Goal: Transaction & Acquisition: Purchase product/service

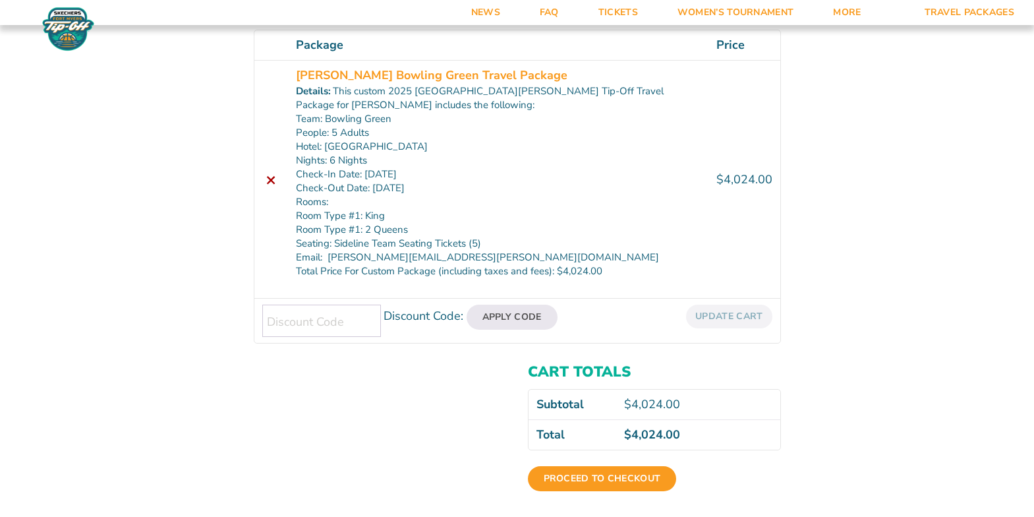
scroll to position [239, 0]
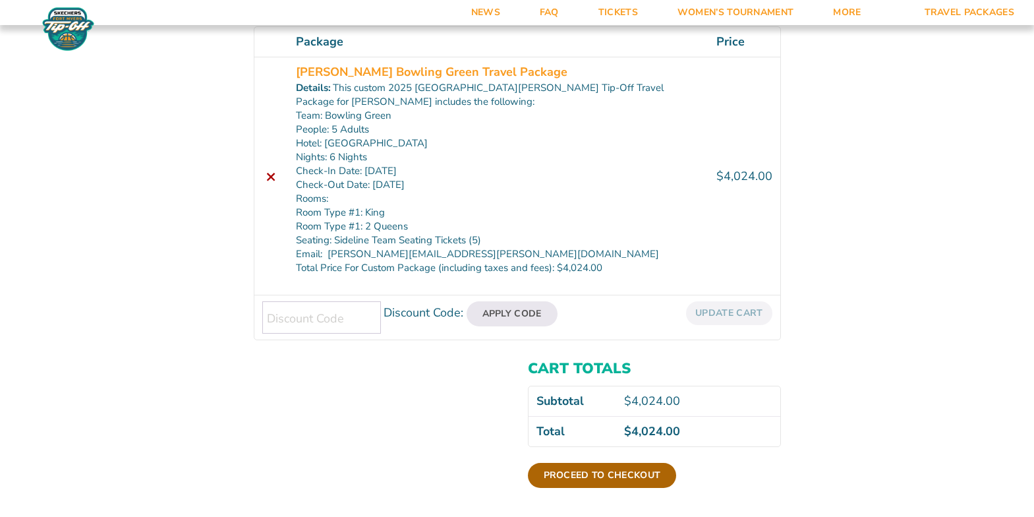
click at [605, 474] on link "Proceed to checkout" at bounding box center [602, 475] width 149 height 25
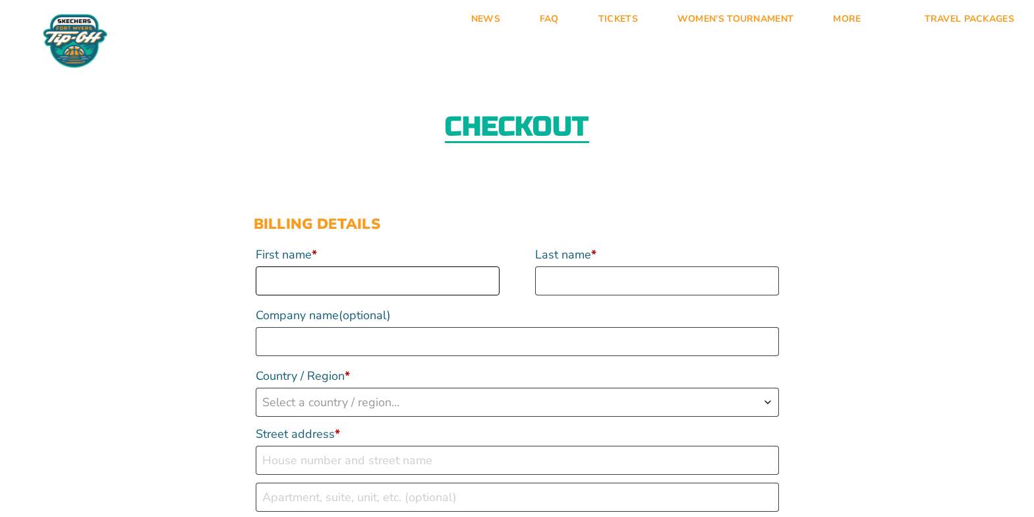
click at [411, 287] on input "First name *" at bounding box center [378, 280] width 244 height 29
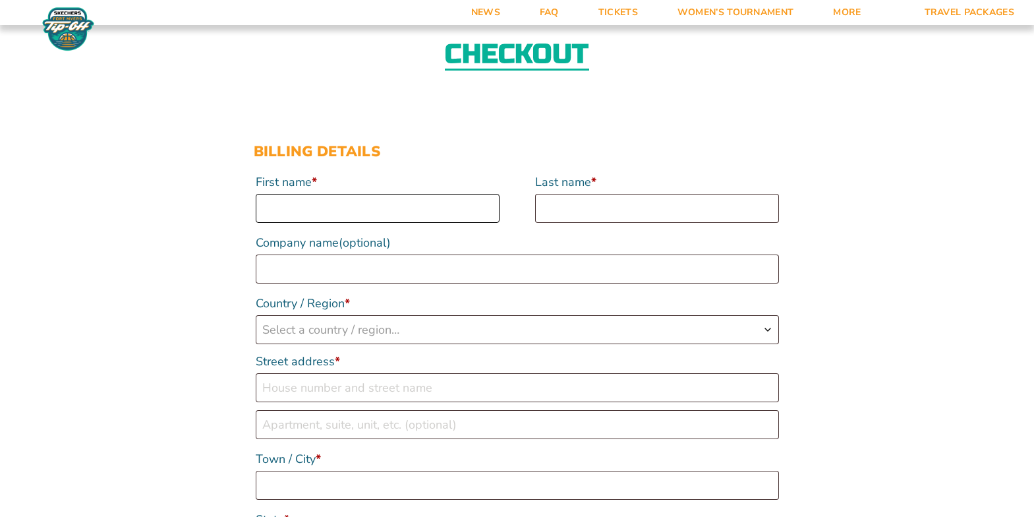
scroll to position [71, 0]
click at [349, 211] on input "First name *" at bounding box center [378, 209] width 244 height 29
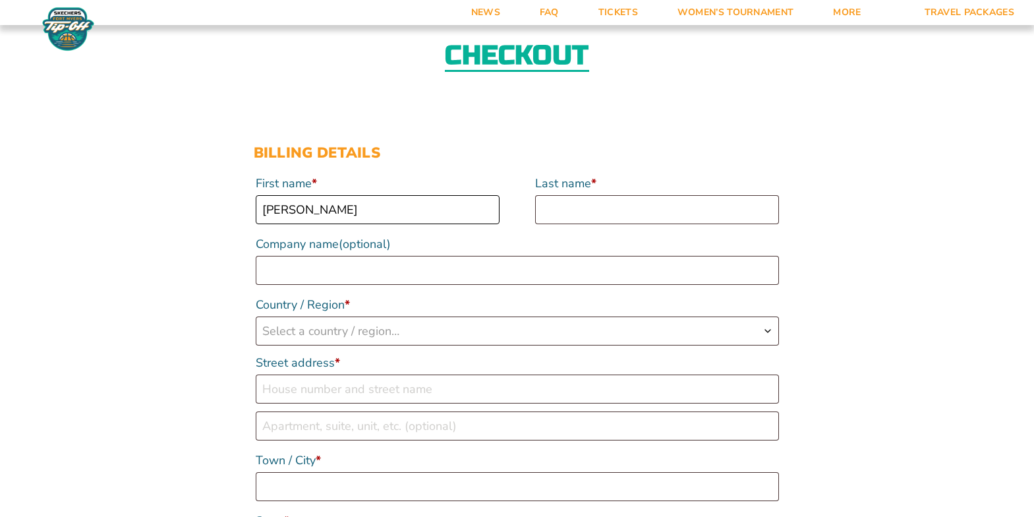
type input "Alan"
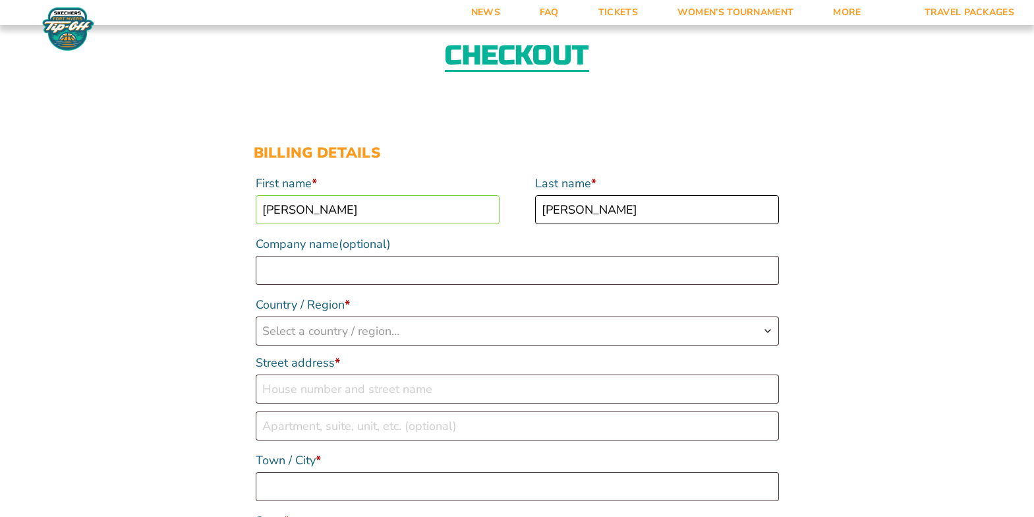
type input "Gibbs"
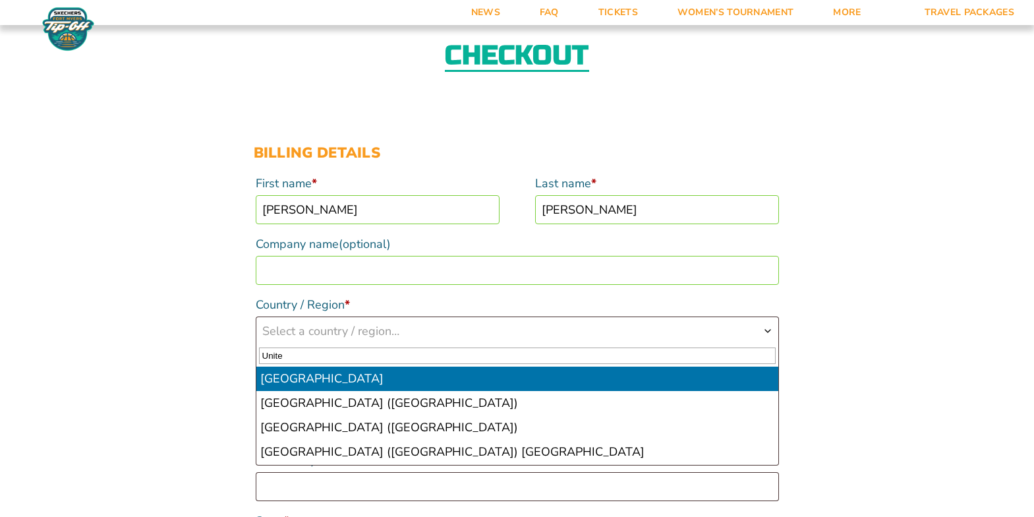
type input "Unite"
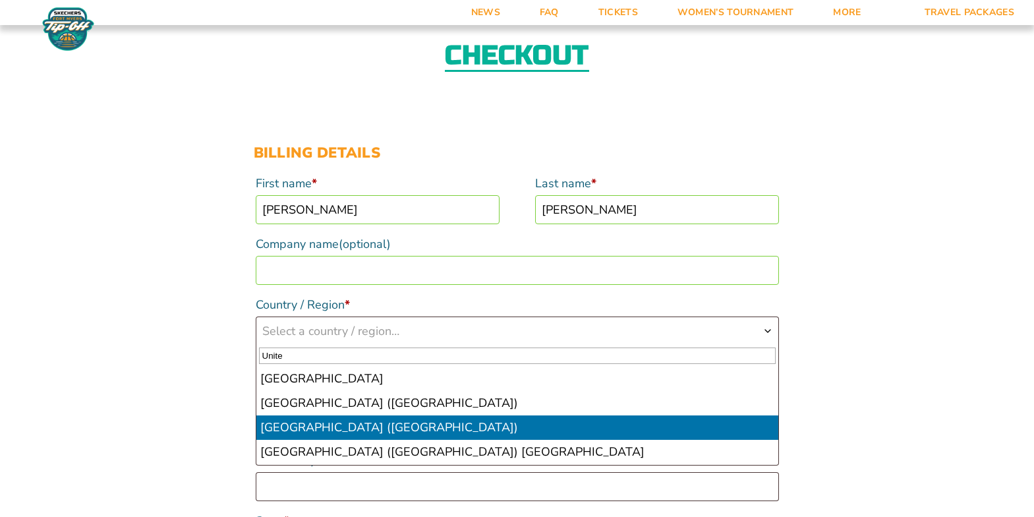
select select "US"
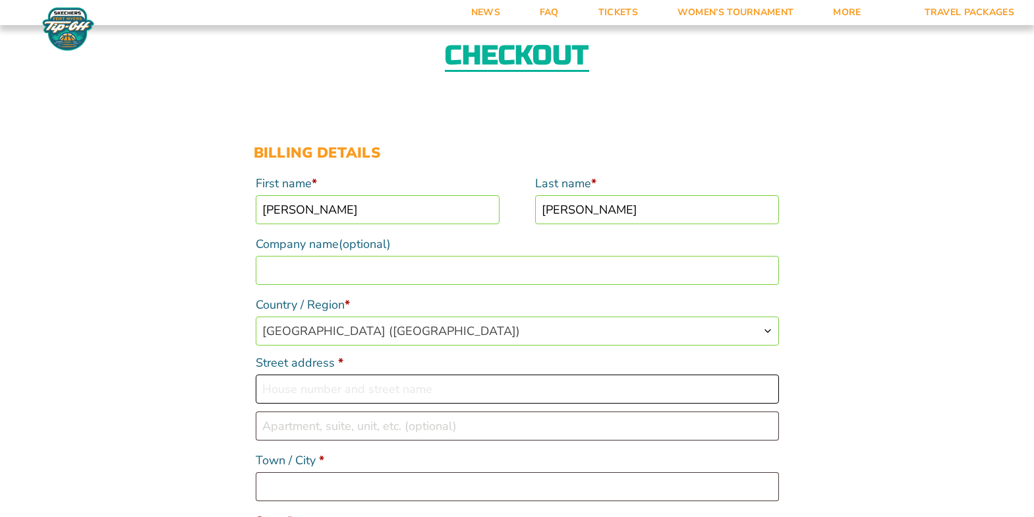
click at [328, 391] on input "Street address *" at bounding box center [517, 388] width 523 height 29
type input "414 Potters Drive"
click at [314, 488] on input "Town / City *" at bounding box center [517, 486] width 523 height 29
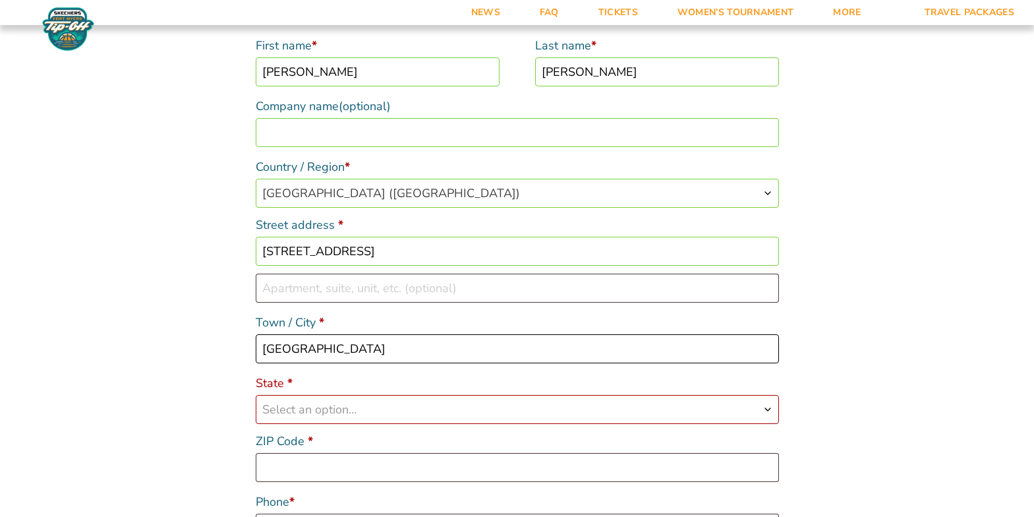
scroll to position [235, 0]
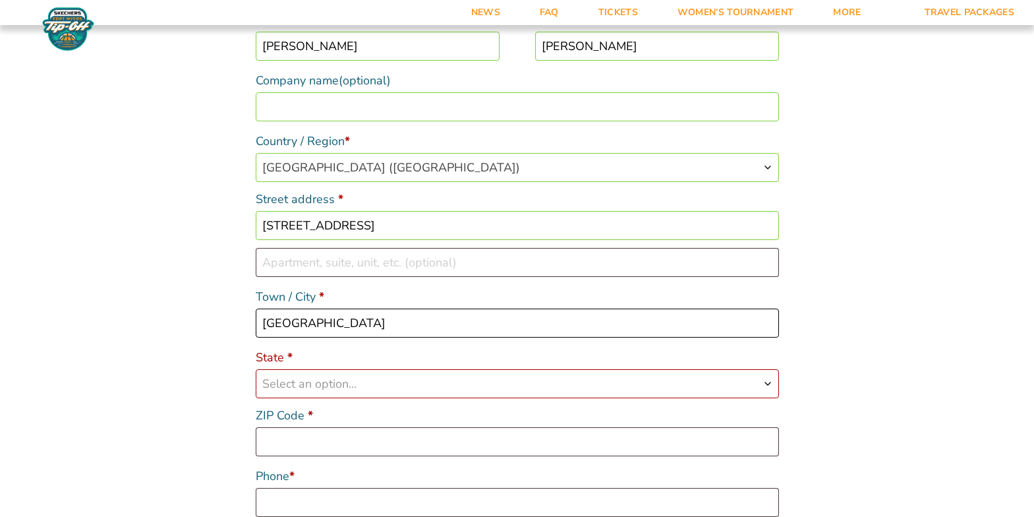
type input "Battle Creek"
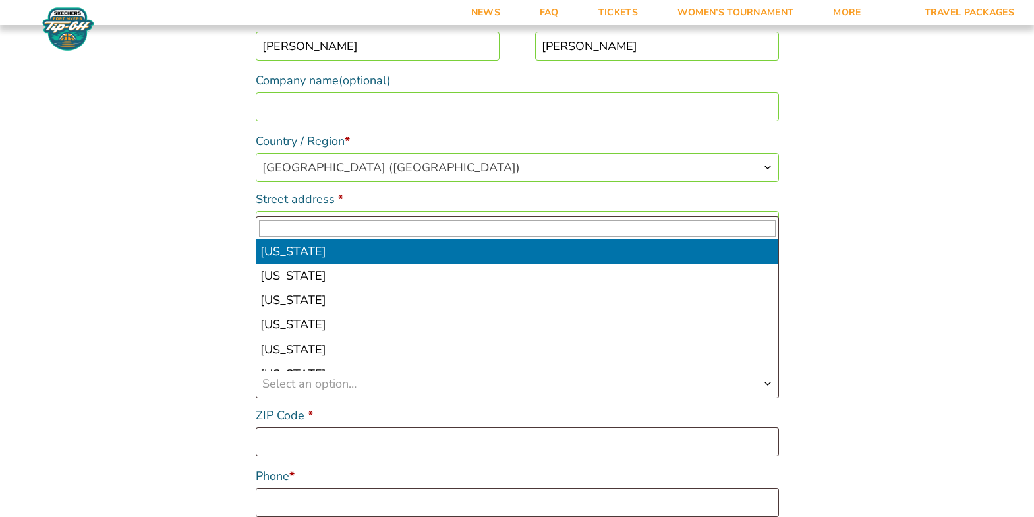
click at [279, 385] on span "Select an option…" at bounding box center [309, 384] width 94 height 16
type input "M"
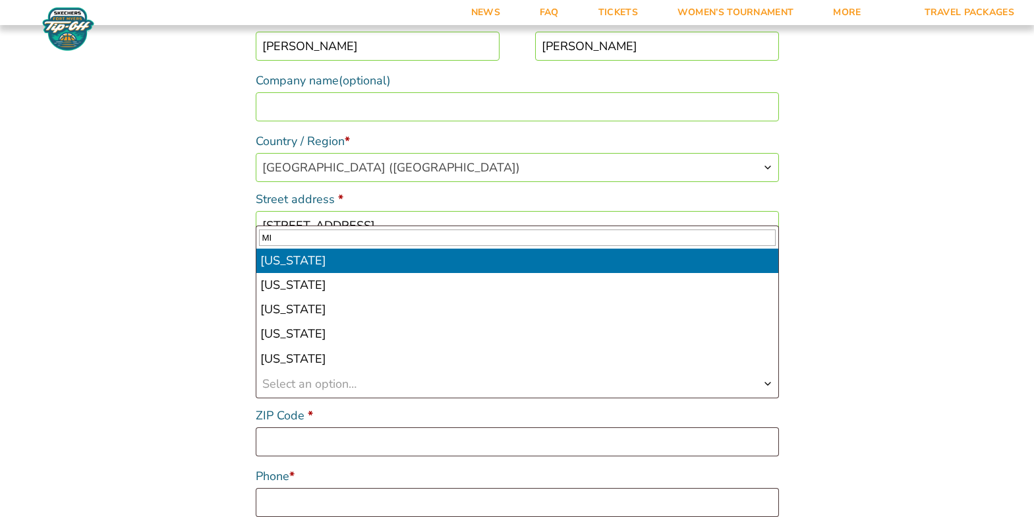
type input "MI"
select select "MI"
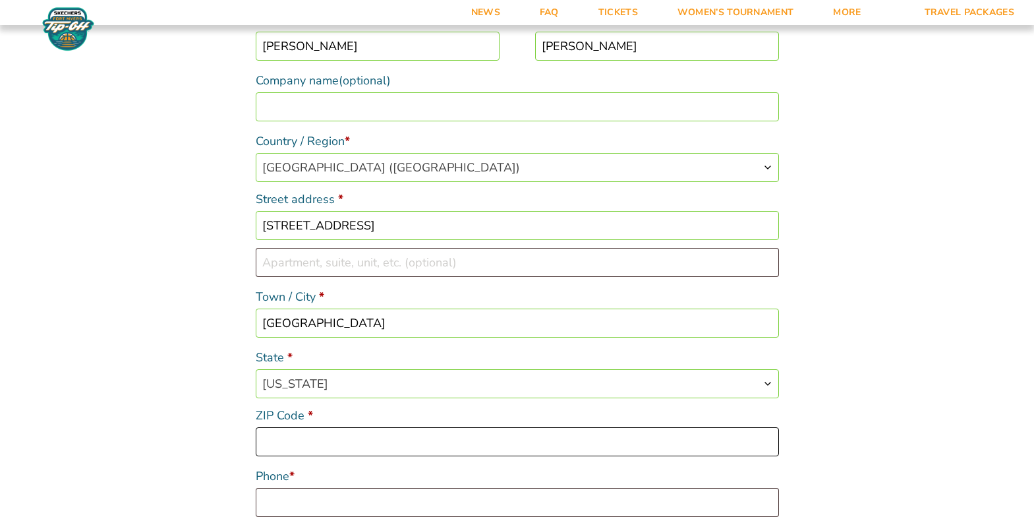
click at [332, 440] on input "ZIP Code *" at bounding box center [517, 441] width 523 height 29
type input "49015"
click at [330, 502] on input "Phone *" at bounding box center [517, 502] width 523 height 29
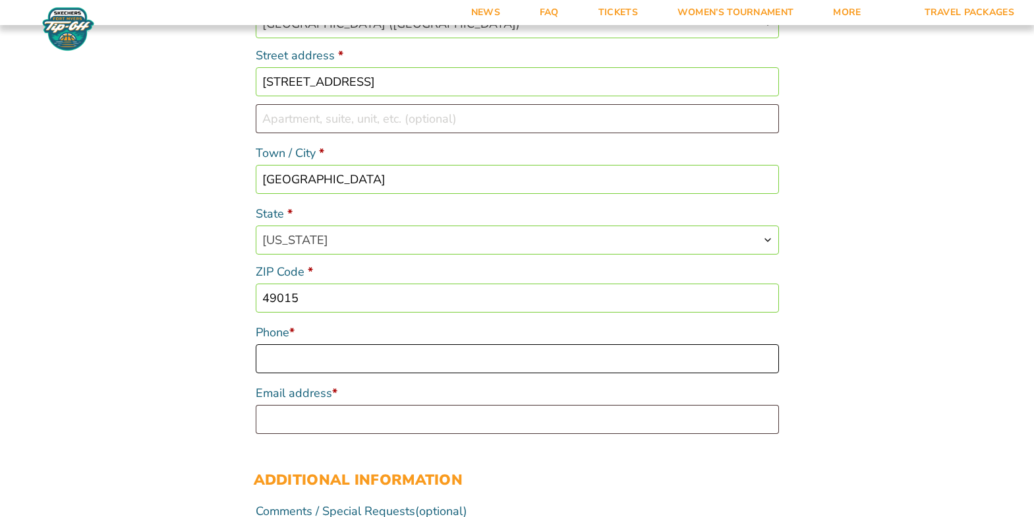
scroll to position [380, 0]
type input "6163401460"
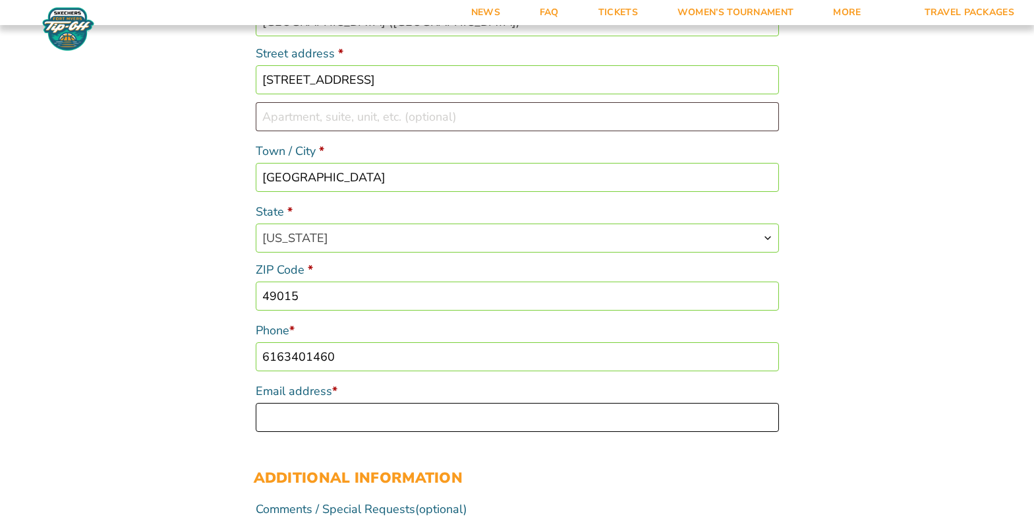
click at [294, 416] on input "Email address *" at bounding box center [517, 417] width 523 height 29
type input "rtkarel1@gmail.com"
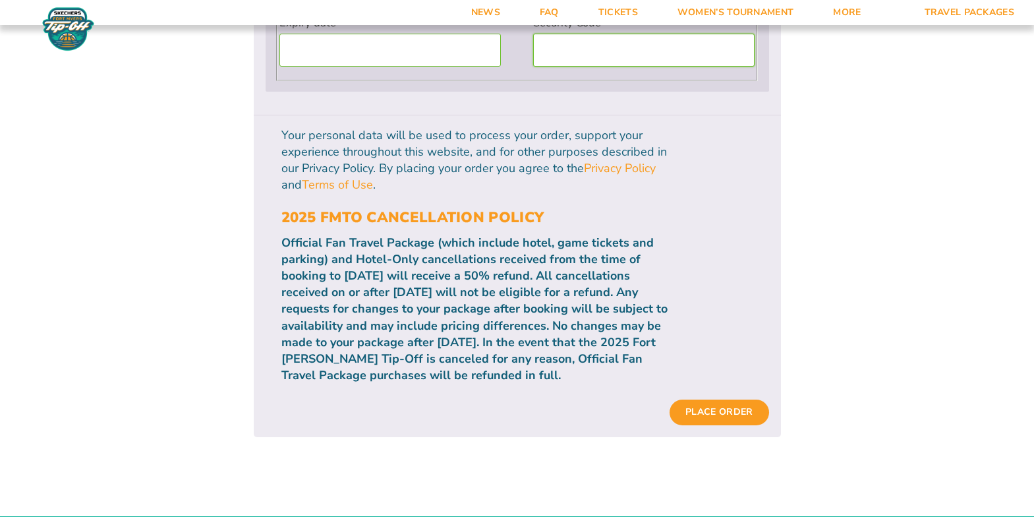
scroll to position [1456, 0]
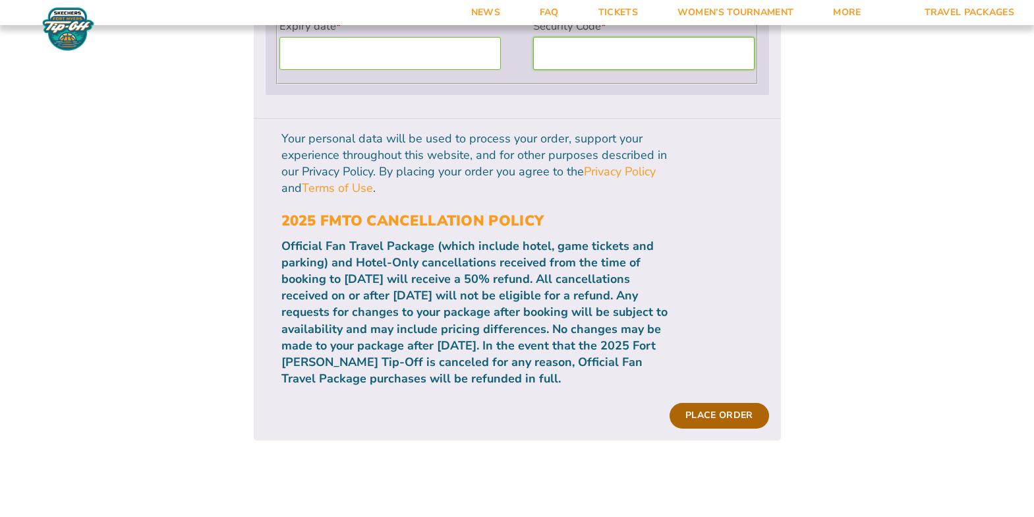
click at [708, 403] on button "Place order" at bounding box center [719, 415] width 99 height 25
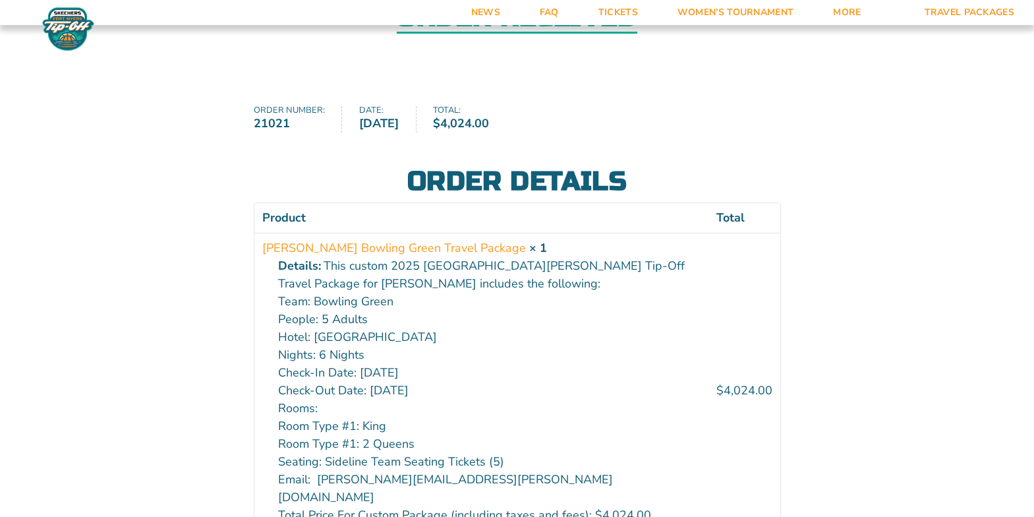
scroll to position [110, 0]
drag, startPoint x: 301, startPoint y: 119, endPoint x: 275, endPoint y: 122, distance: 25.9
click at [275, 123] on strong "21021" at bounding box center [289, 123] width 71 height 18
click at [302, 122] on strong "21021" at bounding box center [289, 123] width 71 height 18
drag, startPoint x: 293, startPoint y: 123, endPoint x: 244, endPoint y: 124, distance: 49.4
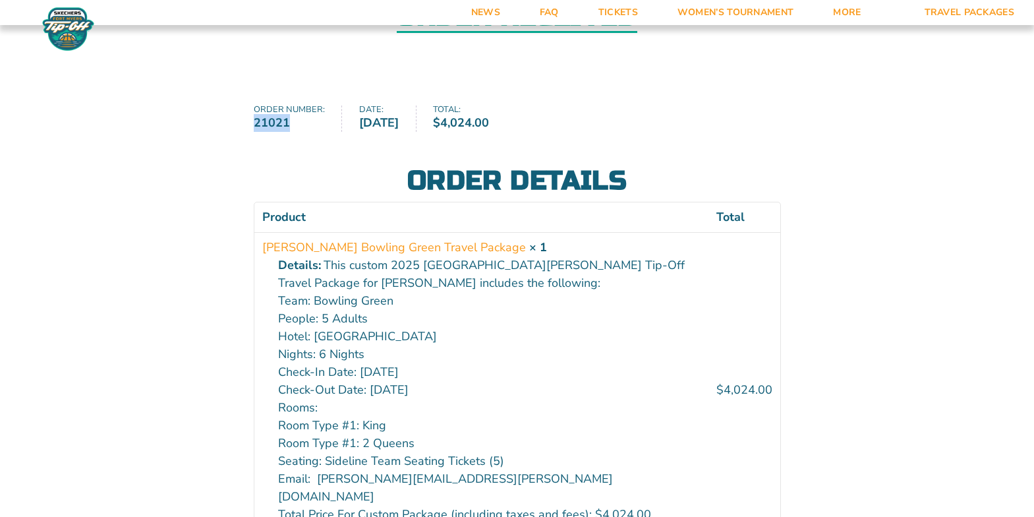
click at [244, 125] on div "Order received Order number: 21021 Date: September 8, 2025 Total: $ 4,024.00 Or…" at bounding box center [517, 361] width 1034 height 828
copy strong "21021"
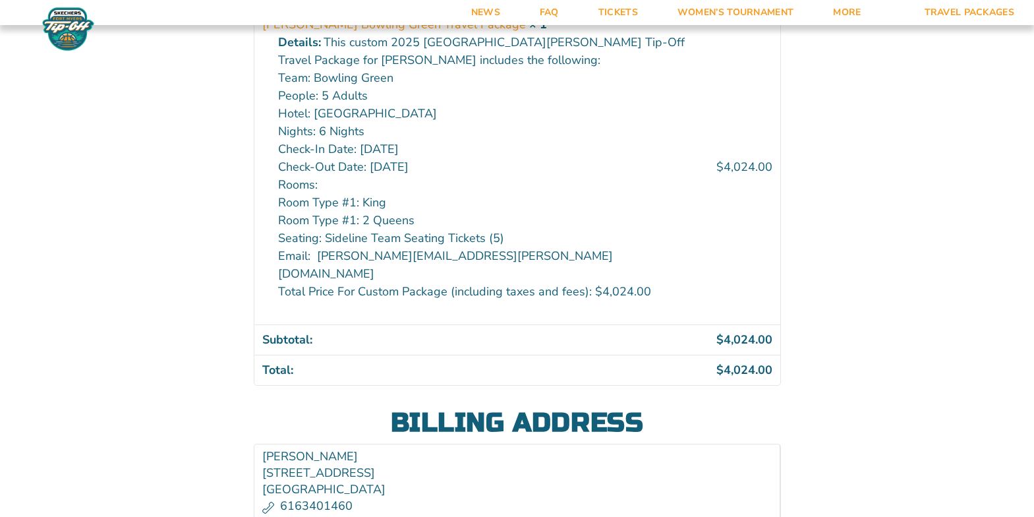
scroll to position [332, 0]
